Goal: Information Seeking & Learning: Learn about a topic

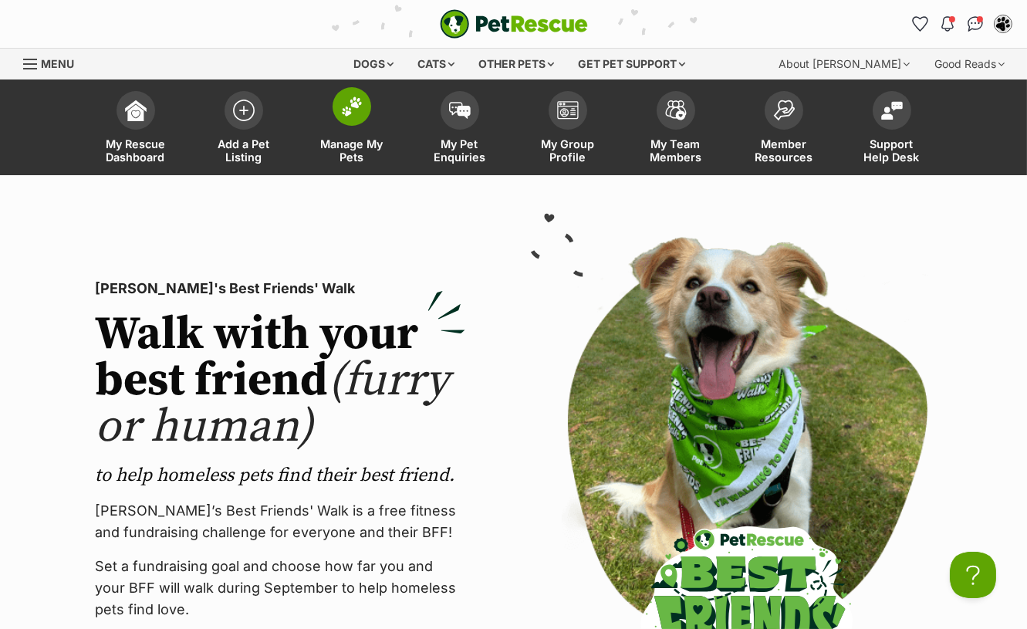
click at [352, 126] on link "Manage My Pets" at bounding box center [352, 129] width 108 height 92
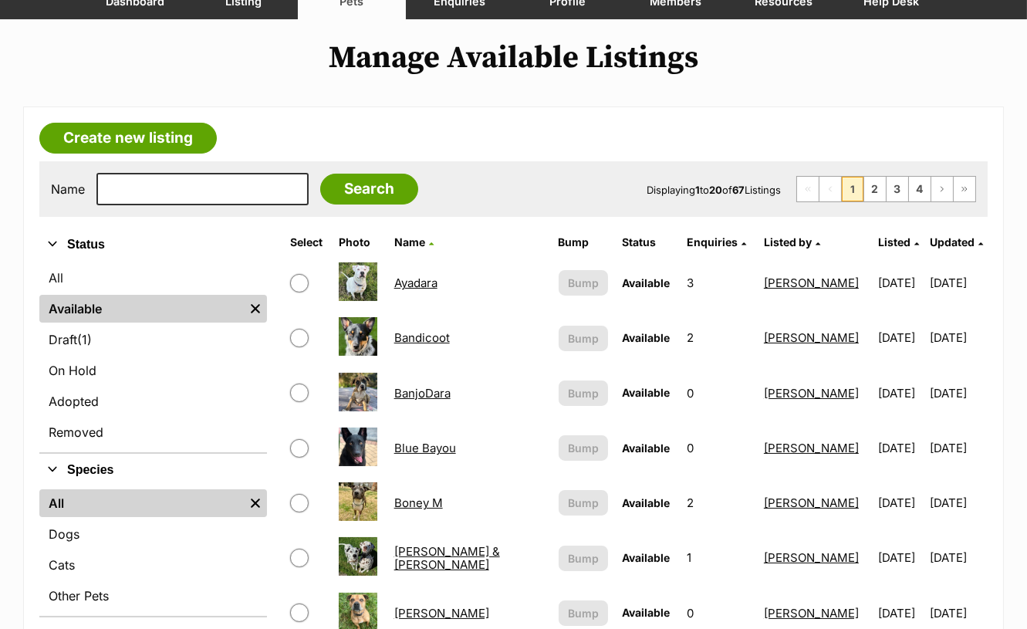
scroll to position [171, 0]
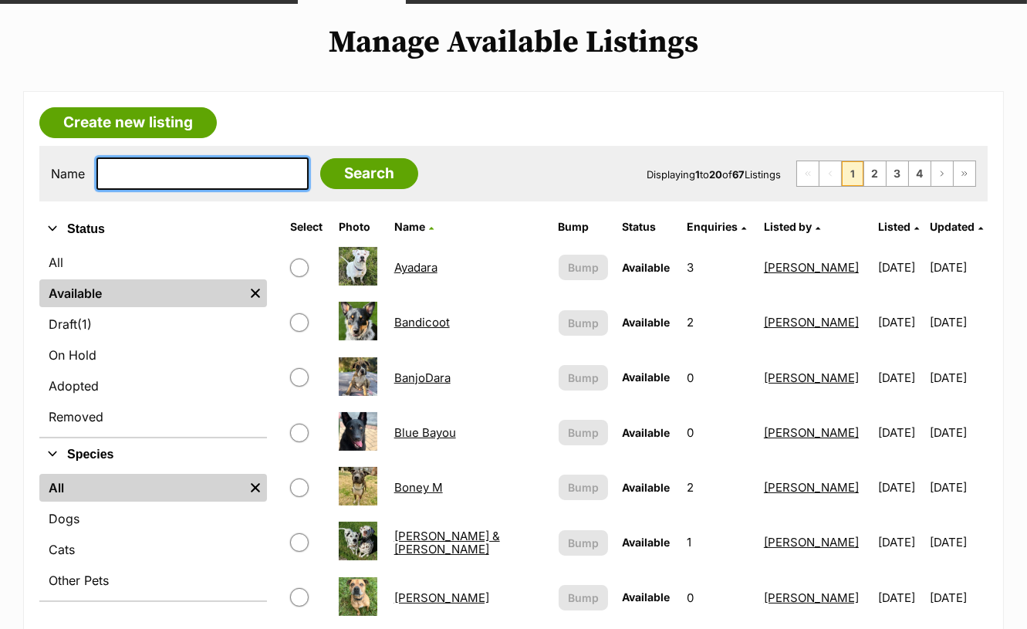
click at [222, 186] on input "text" at bounding box center [202, 173] width 212 height 32
click at [872, 235] on th "Listed" at bounding box center [900, 227] width 56 height 25
click at [878, 229] on span "Listed" at bounding box center [894, 226] width 32 height 13
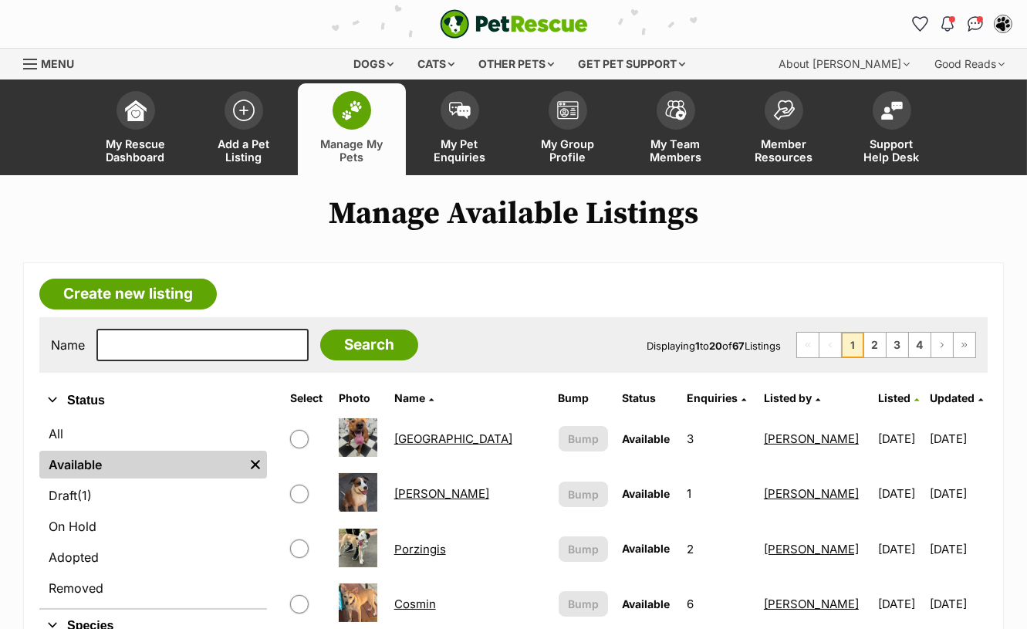
click at [878, 398] on span "Listed" at bounding box center [894, 397] width 32 height 13
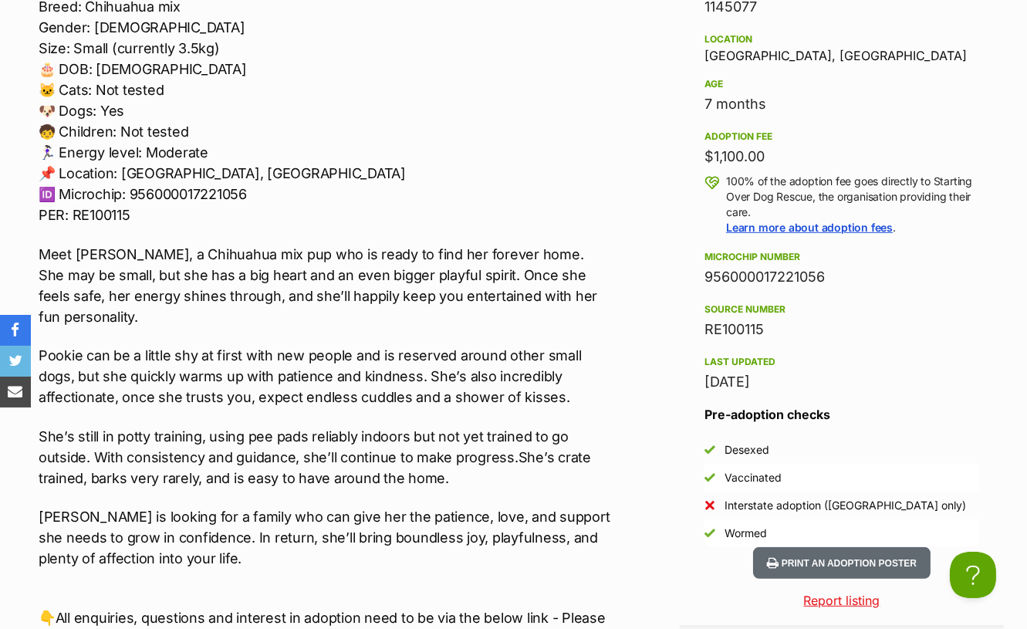
scroll to position [1543, 0]
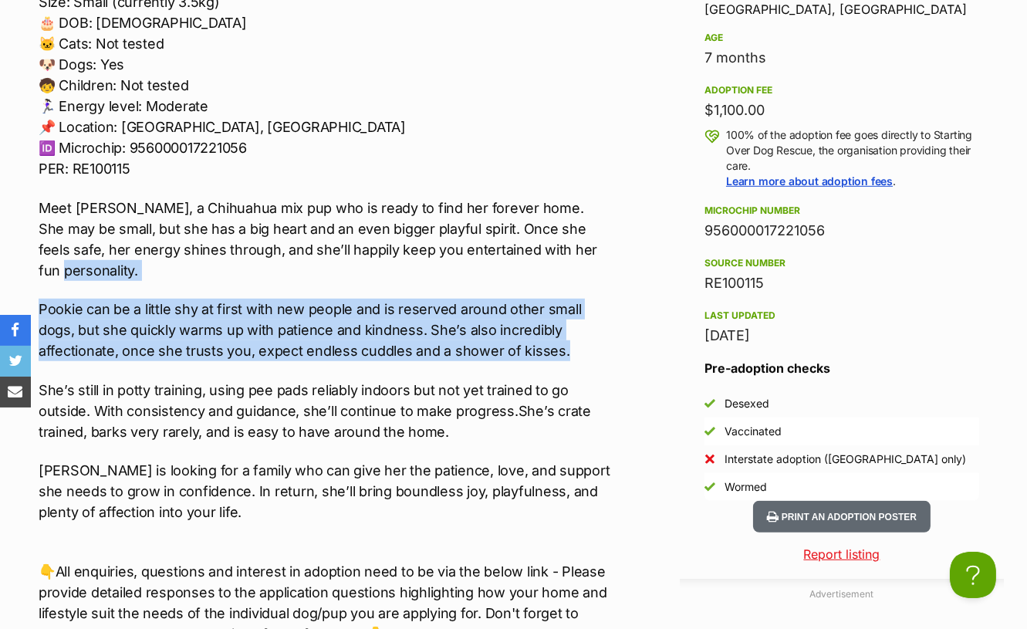
drag, startPoint x: 572, startPoint y: 347, endPoint x: 35, endPoint y: 265, distance: 542.5
click at [35, 265] on div "Upload Videos About Pookie 🏡🐶Seeking Forever Home🐶🏡 Name: Pookie Breed: Chihuah…" at bounding box center [317, 482] width 589 height 1361
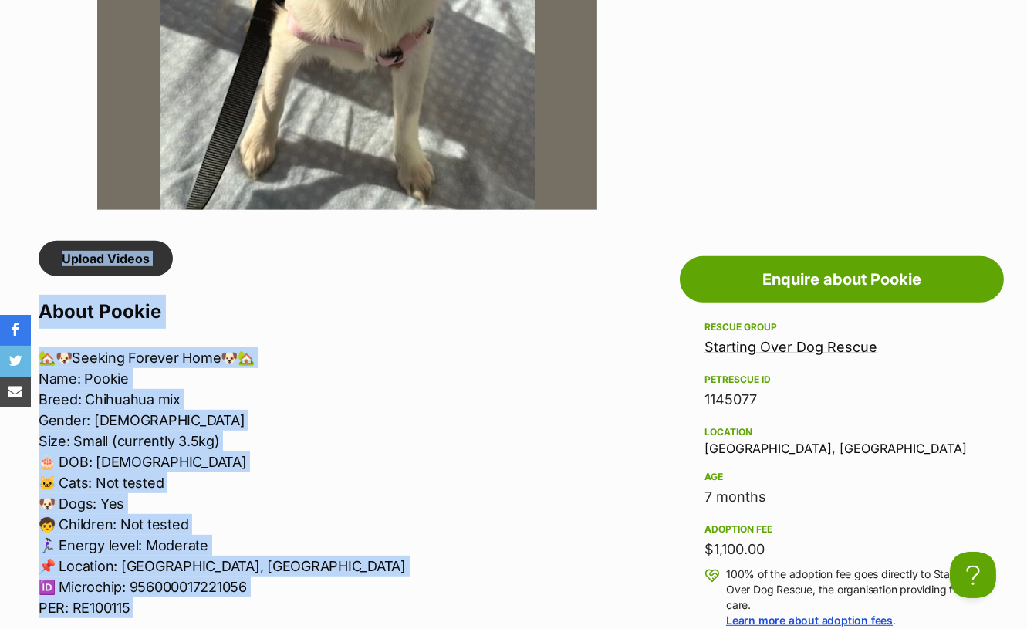
scroll to position [935, 0]
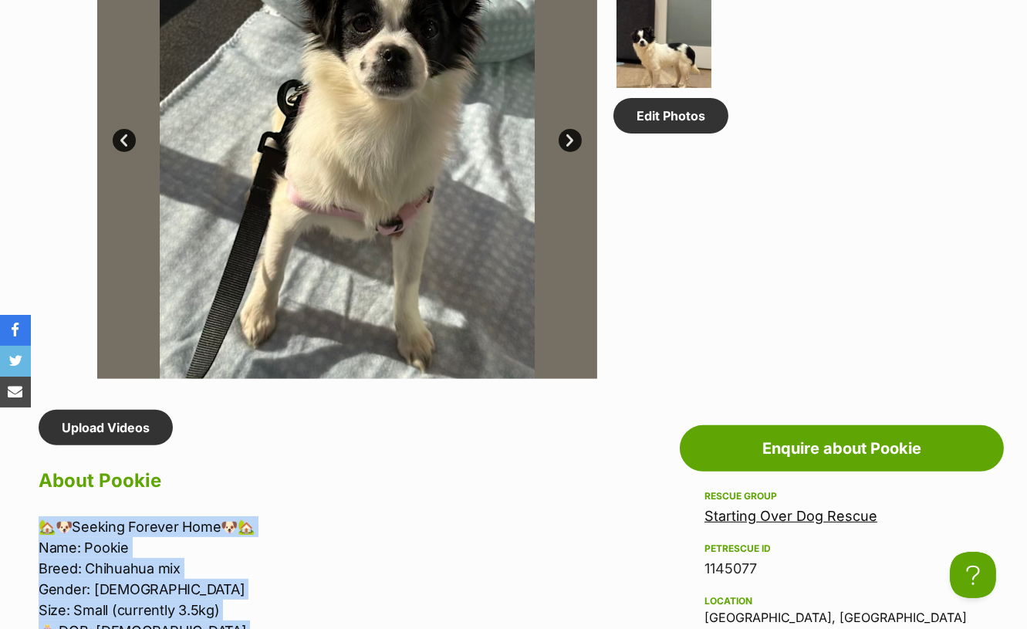
drag, startPoint x: 197, startPoint y: 505, endPoint x: 32, endPoint y: 519, distance: 165.7
copy div "🏡🐶Seeking Forever Home🐶🏡 Name: Pookie Breed: Chihuahua mix Gender: Female Size:…"
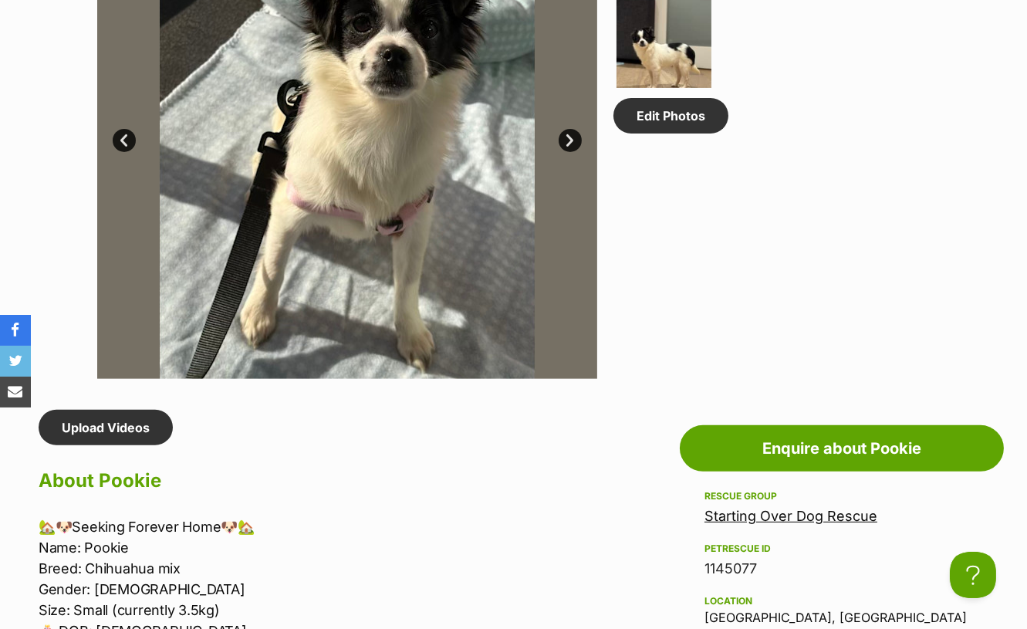
click at [6, 110] on div "Available 1 of 4 images 1 of 4 images 1 of 4 images 1 of 4 images Next Prev 1 2…" at bounding box center [513, 117] width 1027 height 523
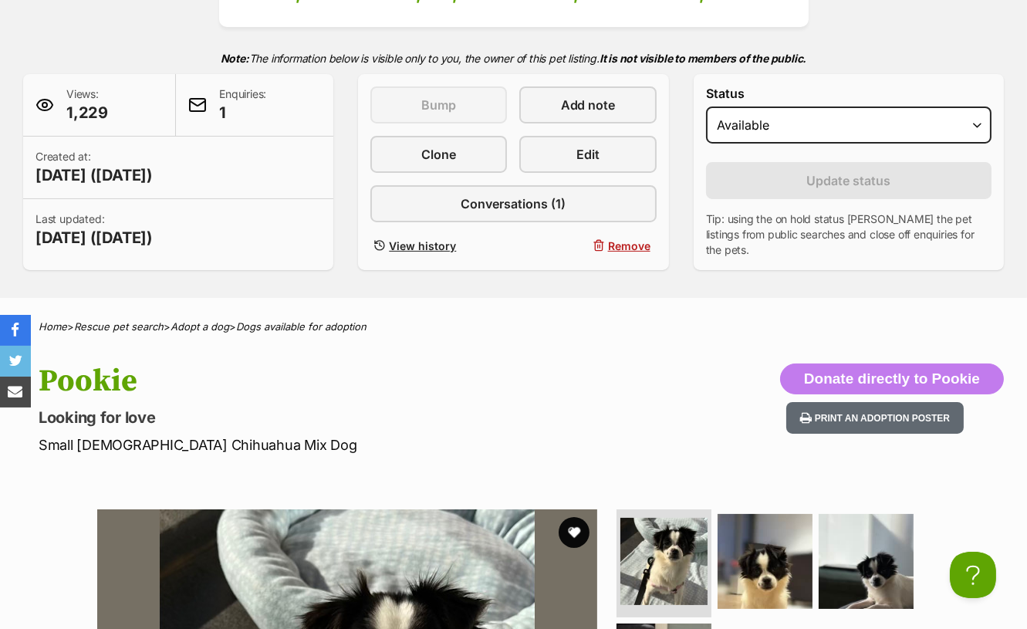
scroll to position [249, 0]
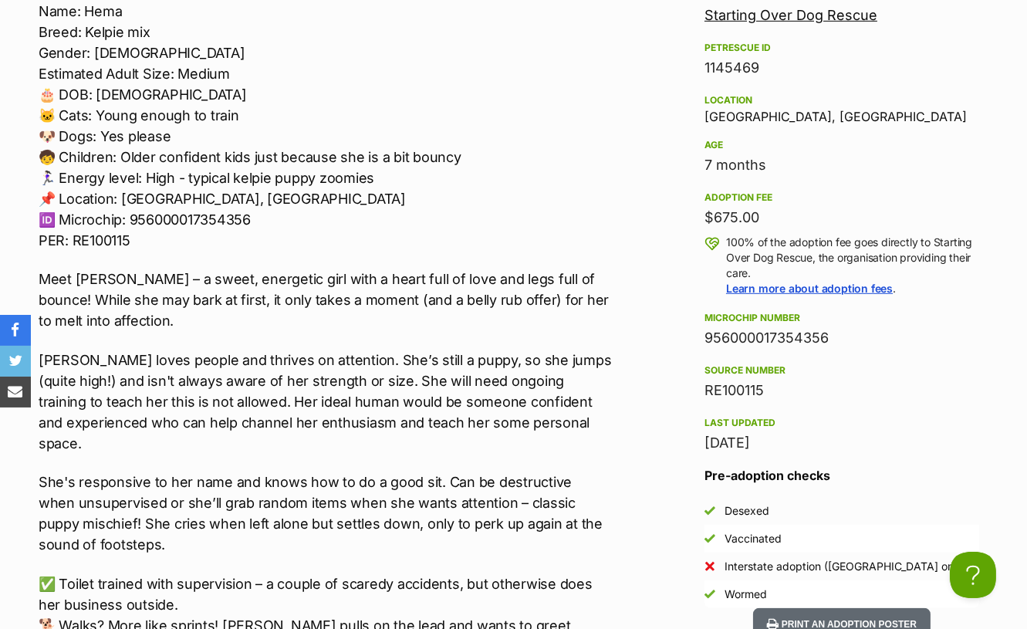
scroll to position [1457, 0]
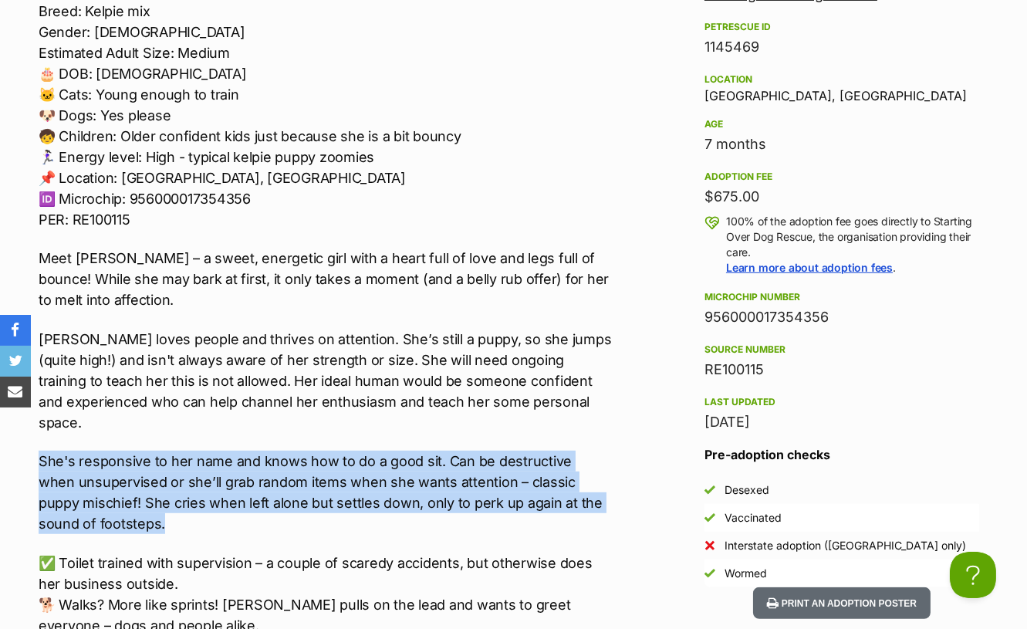
drag, startPoint x: 155, startPoint y: 489, endPoint x: 41, endPoint y: 410, distance: 139.1
click at [41, 410] on div "🏡🐶Seeking Forever Home🐶🏡 Name: [PERSON_NAME]: Kelpie mix Gender: [DEMOGRAPHIC_D…" at bounding box center [325, 506] width 573 height 1094
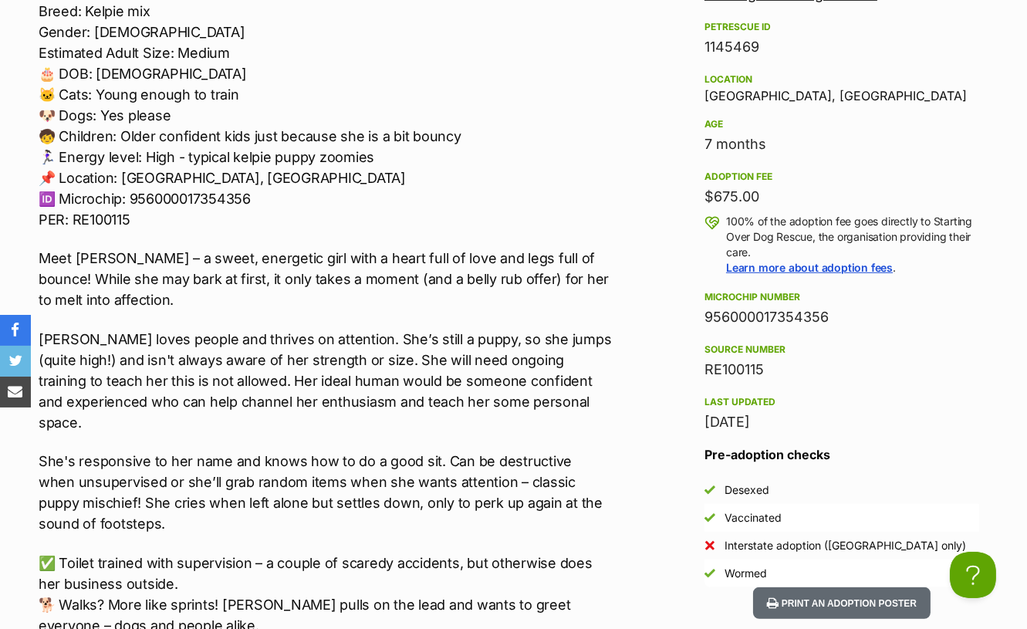
click at [390, 289] on p "Meet [PERSON_NAME] – a sweet, energetic girl with a heart full of love and legs…" at bounding box center [325, 279] width 573 height 63
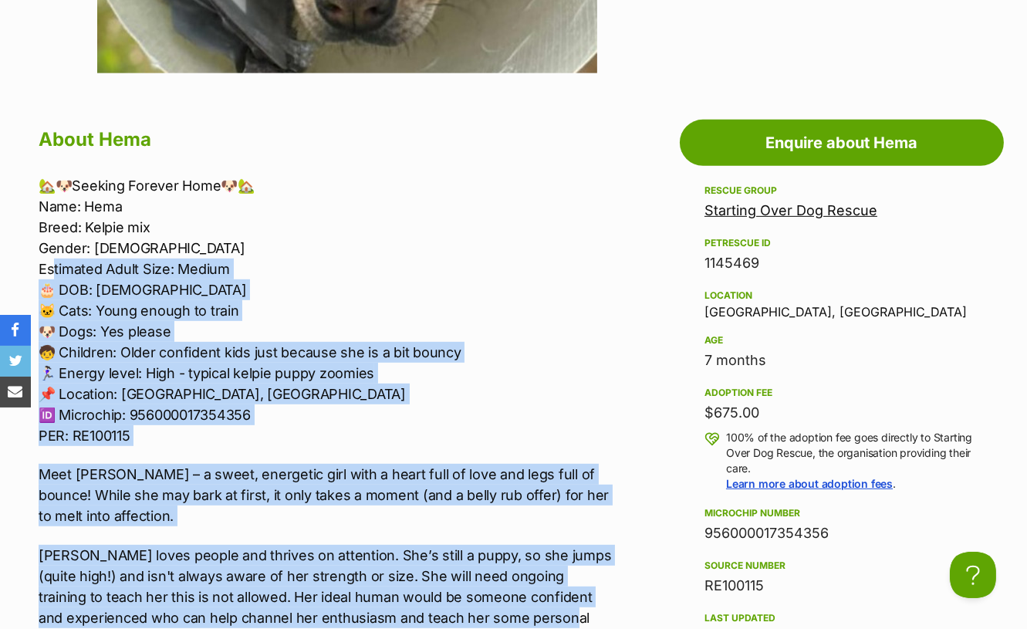
scroll to position [1200, 0]
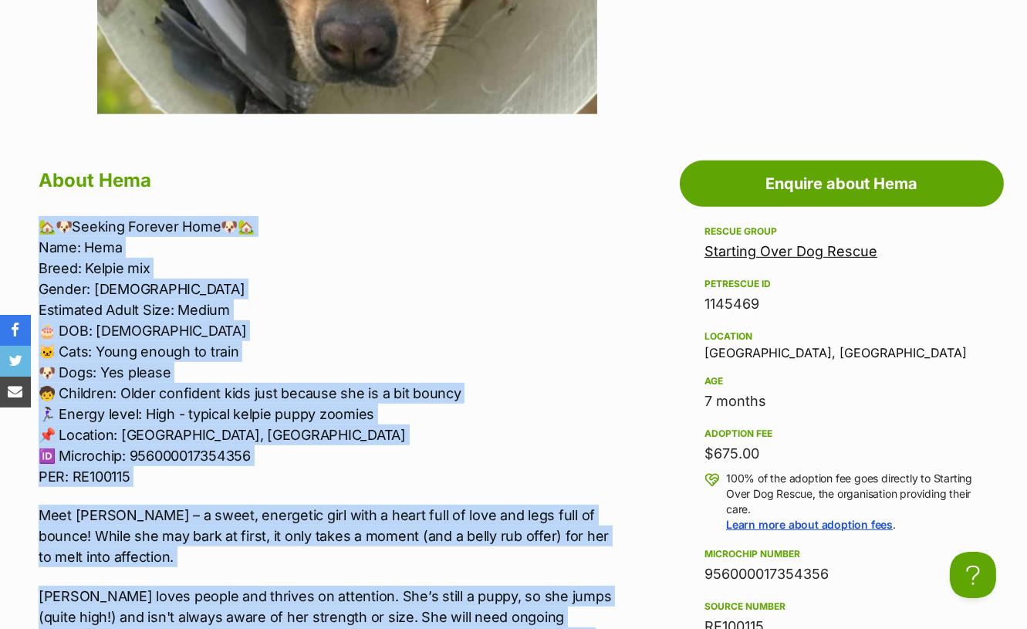
drag, startPoint x: 522, startPoint y: 397, endPoint x: 5, endPoint y: 221, distance: 545.8
copy div "🏡🐶Seeking Forever Home🐶🏡 Name: Hema Breed: Kelpie mix Gender: [DEMOGRAPHIC_DATA…"
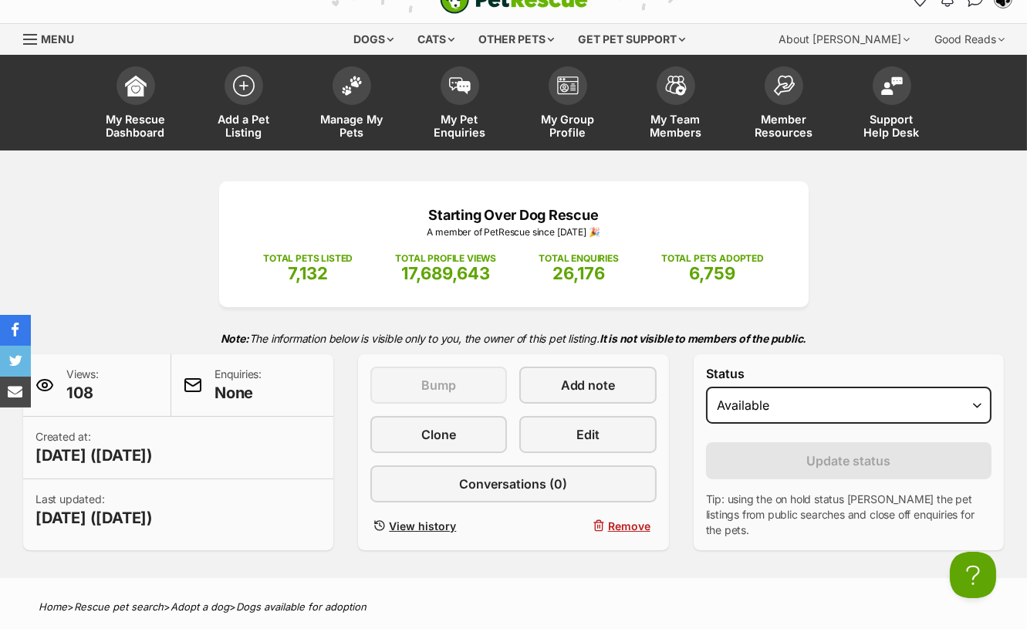
scroll to position [0, 0]
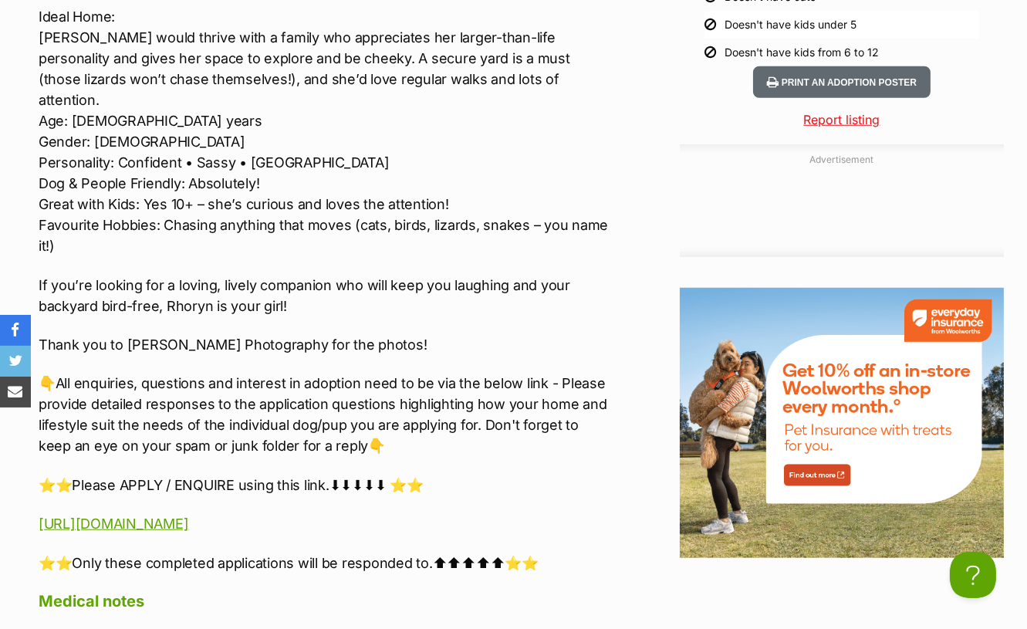
scroll to position [2143, 0]
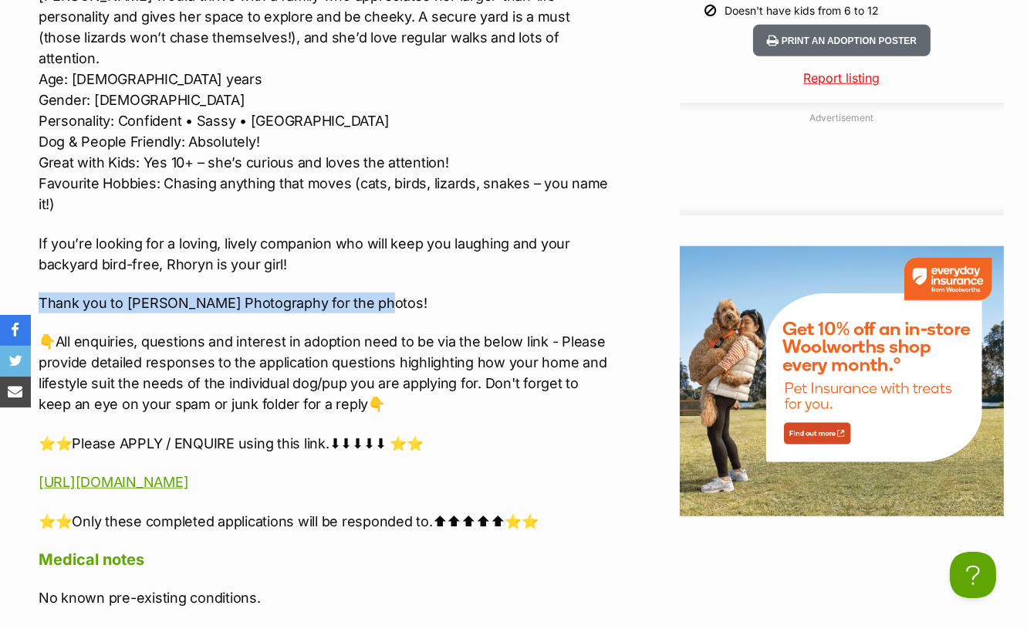
drag, startPoint x: 397, startPoint y: 252, endPoint x: -2, endPoint y: 263, distance: 399.1
click at [0, 263] on html "Skip to main content Log in to favourite this pet Log in Or sign up Search PetR…" at bounding box center [513, 133] width 1027 height 4552
copy p "Thank you to [PERSON_NAME] Photography for the photos!"
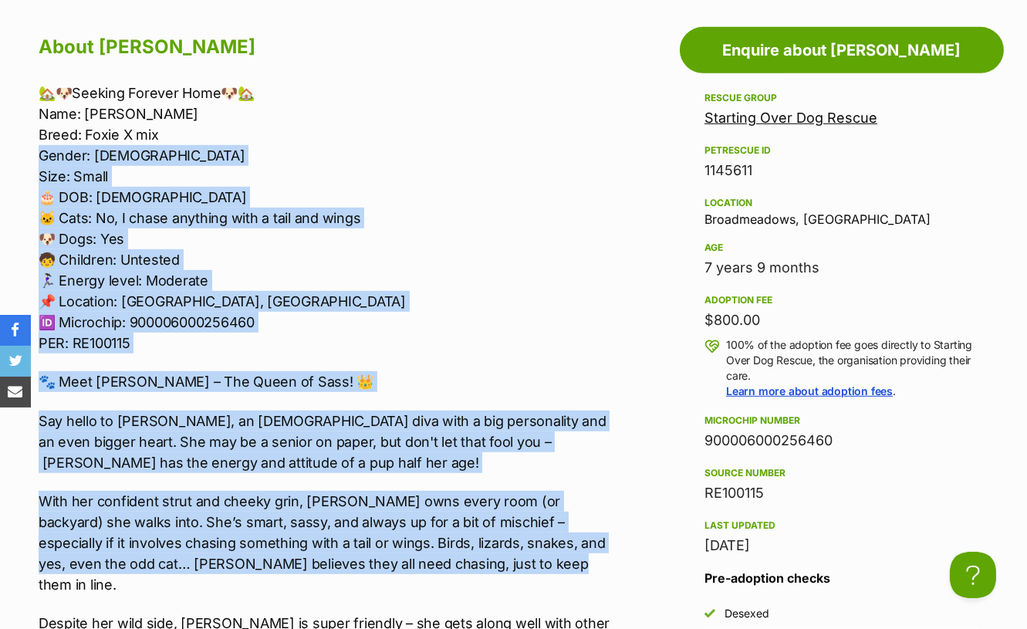
scroll to position [1286, 0]
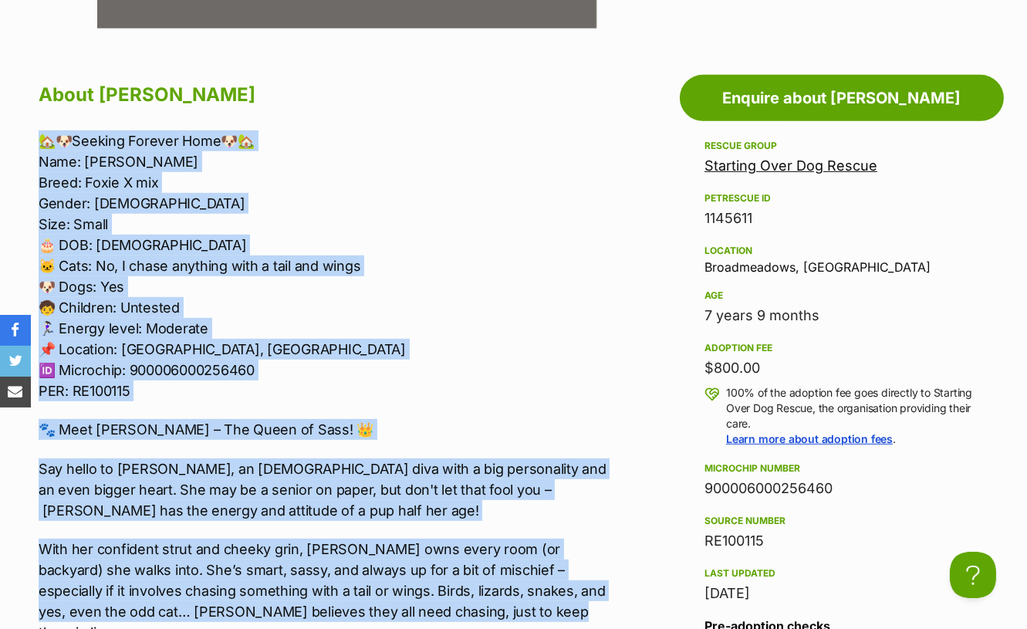
drag, startPoint x: 513, startPoint y: 347, endPoint x: 37, endPoint y: 132, distance: 522.5
copy div "🏡🐶Seeking Forever Home🐶🏡 Name: [PERSON_NAME]: Foxie X mix Gender: [DEMOGRAPHIC_…"
click at [94, 150] on p "🏡🐶Seeking Forever Home🐶🏡 Name: [PERSON_NAME]: Foxie X mix Gender: [DEMOGRAPHIC_…" at bounding box center [325, 265] width 573 height 271
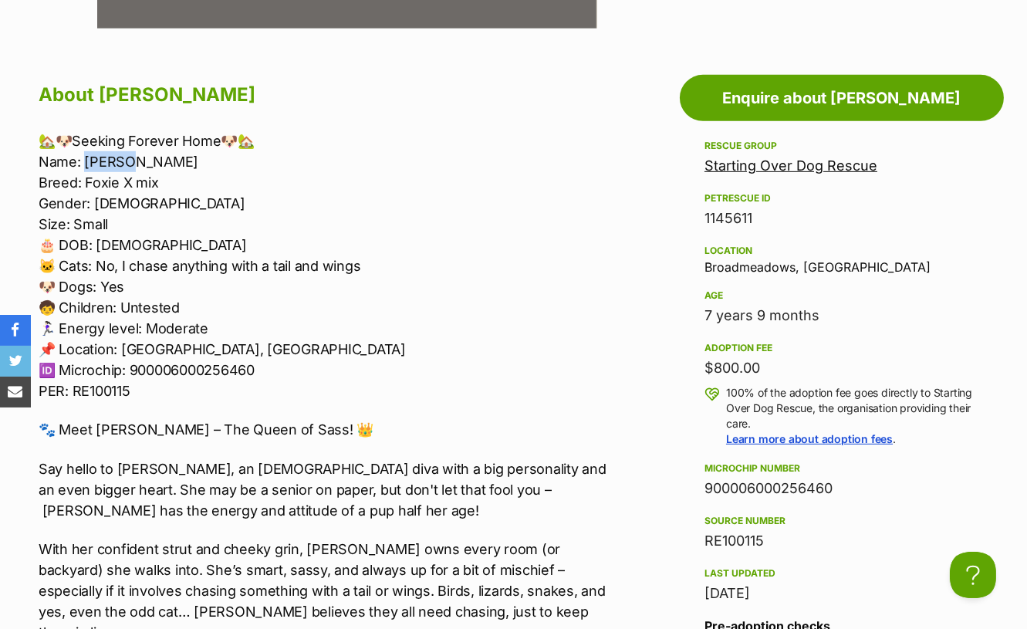
click at [94, 150] on p "🏡🐶Seeking Forever Home🐶🏡 Name: [PERSON_NAME]: Foxie X mix Gender: [DEMOGRAPHIC_…" at bounding box center [325, 265] width 573 height 271
click at [117, 144] on p "🏡🐶Seeking Forever Home🐶🏡 Name: [PERSON_NAME]: Foxie X mix Gender: [DEMOGRAPHIC_…" at bounding box center [325, 265] width 573 height 271
click at [114, 158] on p "🏡🐶Seeking Forever Home🐶🏡 Name: [PERSON_NAME]: Foxie X mix Gender: [DEMOGRAPHIC_…" at bounding box center [325, 265] width 573 height 271
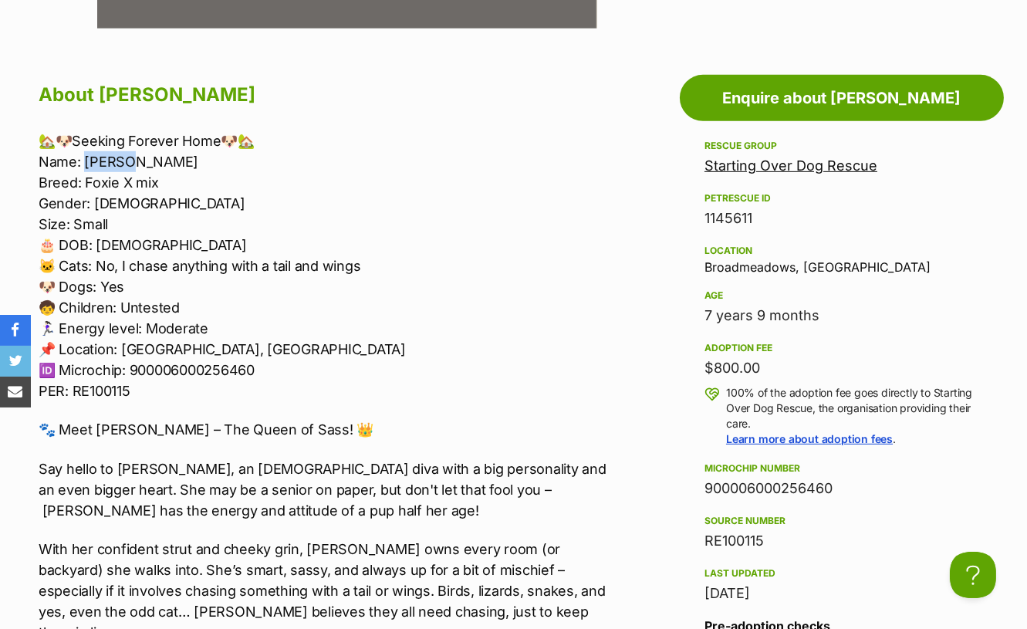
click at [114, 158] on p "🏡🐶Seeking Forever Home🐶🏡 Name: [PERSON_NAME]: Foxie X mix Gender: [DEMOGRAPHIC_…" at bounding box center [325, 265] width 573 height 271
copy p "Rhoryn"
